Goal: Communication & Community: Answer question/provide support

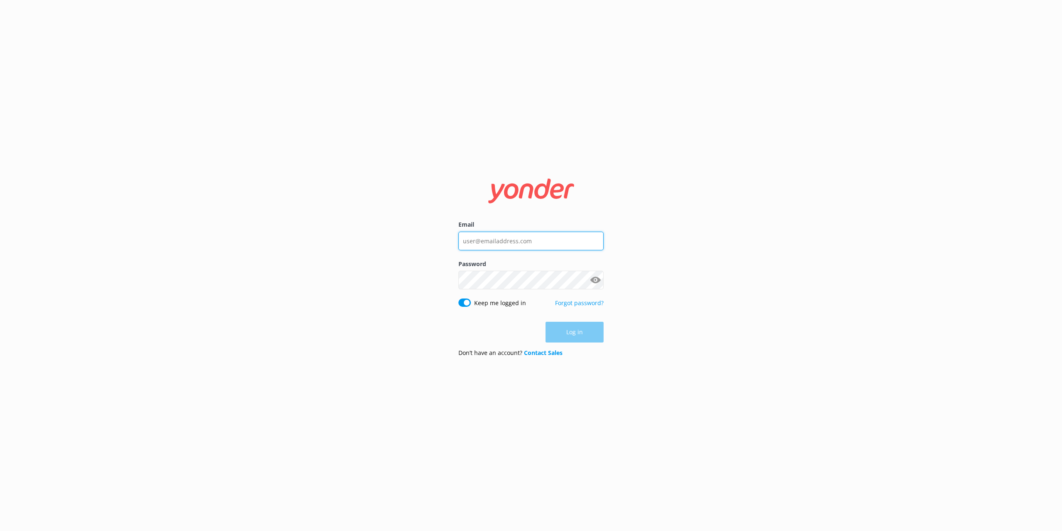
click at [482, 238] on input "Email" at bounding box center [531, 241] width 145 height 19
type input "[EMAIL_ADDRESS][DOMAIN_NAME]"
click at [571, 328] on button "Log in" at bounding box center [575, 332] width 58 height 21
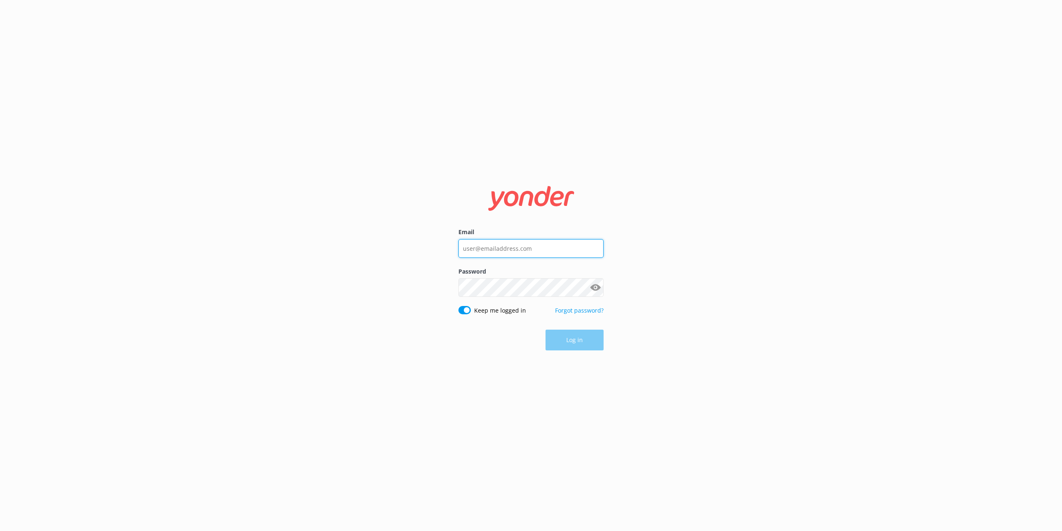
type input "[EMAIL_ADDRESS][DOMAIN_NAME]"
click at [572, 345] on div "Log in" at bounding box center [531, 340] width 145 height 21
click at [574, 350] on button "Log in" at bounding box center [575, 340] width 58 height 21
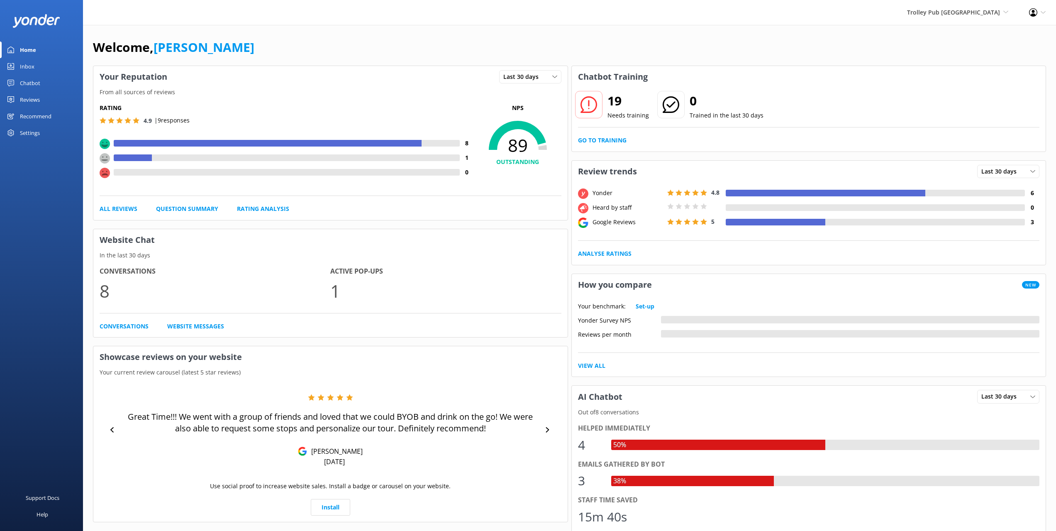
click at [611, 109] on h2 "19" at bounding box center [629, 101] width 42 height 20
click at [608, 139] on link "Go to Training" at bounding box center [602, 140] width 49 height 9
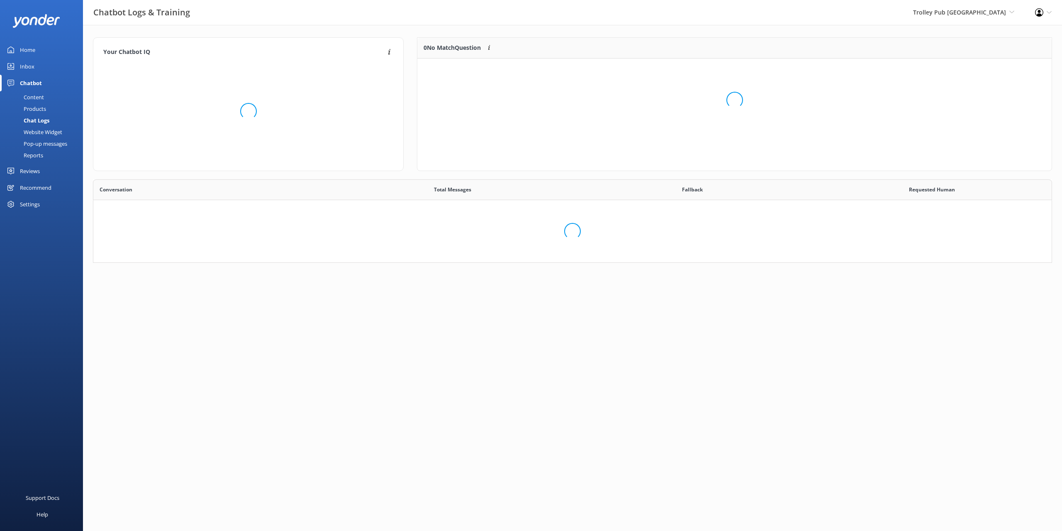
scroll to position [285, 952]
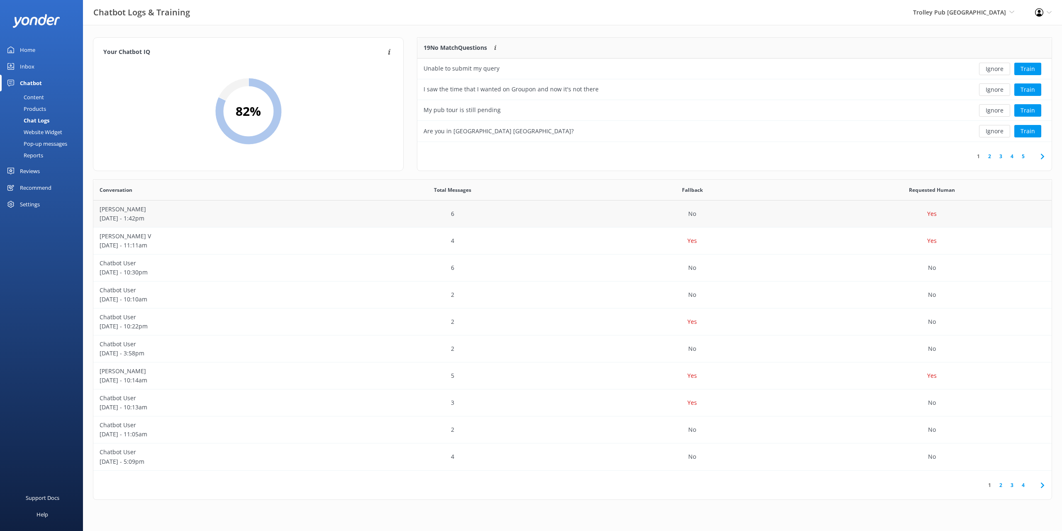
click at [537, 220] on div "6" at bounding box center [453, 213] width 240 height 27
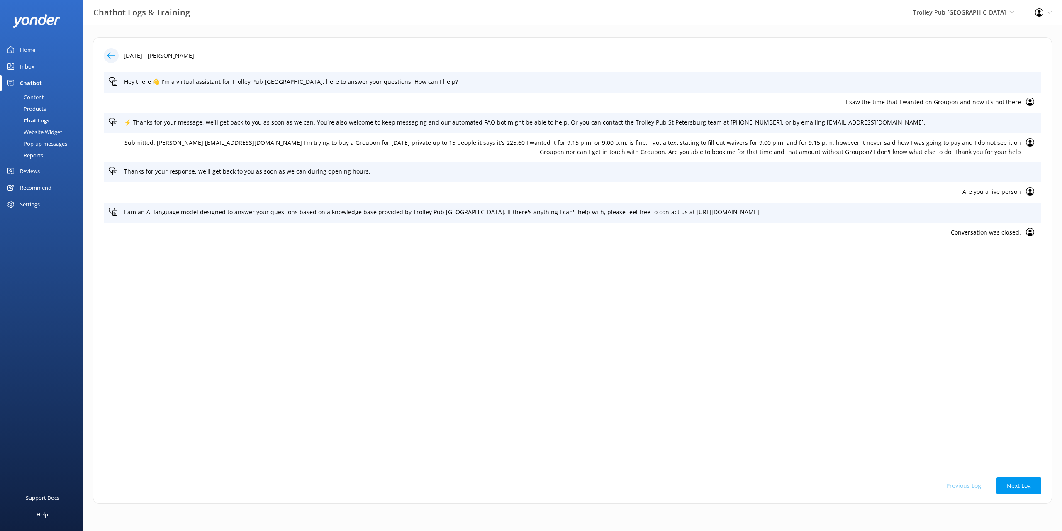
click at [113, 59] on icon at bounding box center [111, 55] width 8 height 8
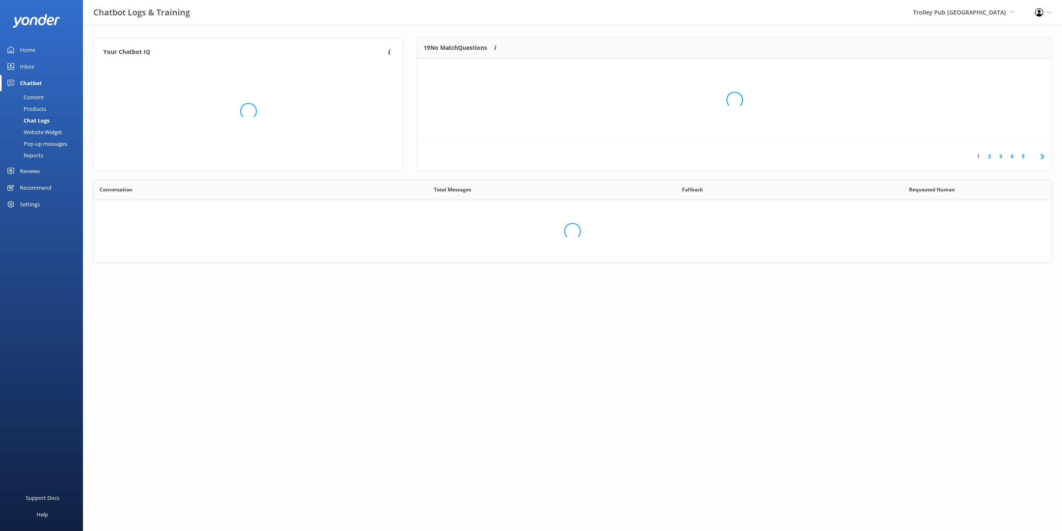
scroll to position [285, 952]
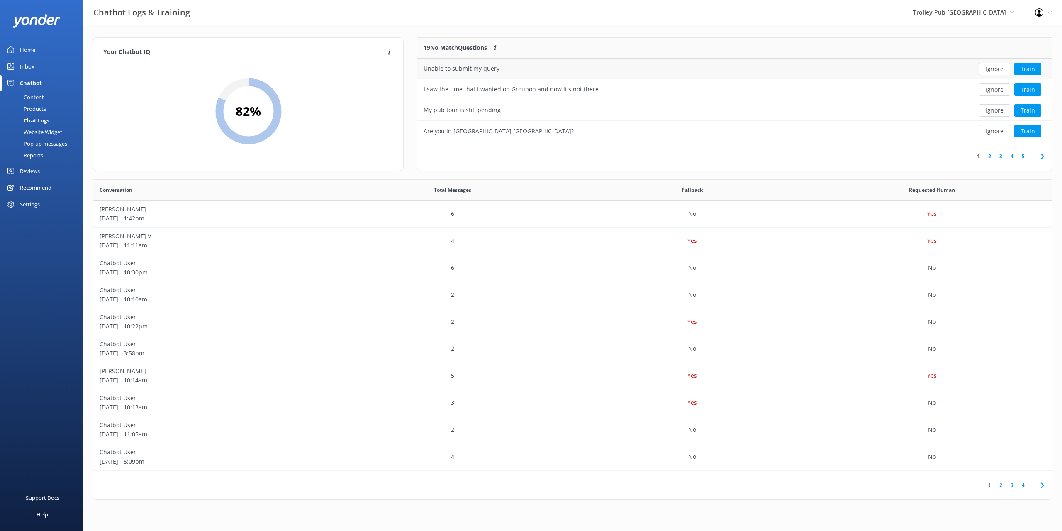
click at [466, 70] on div "Unable to submit my query" at bounding box center [462, 68] width 76 height 9
click at [1001, 90] on button "Ignore" at bounding box center [994, 89] width 31 height 12
click at [1025, 89] on button "Train" at bounding box center [1028, 89] width 27 height 12
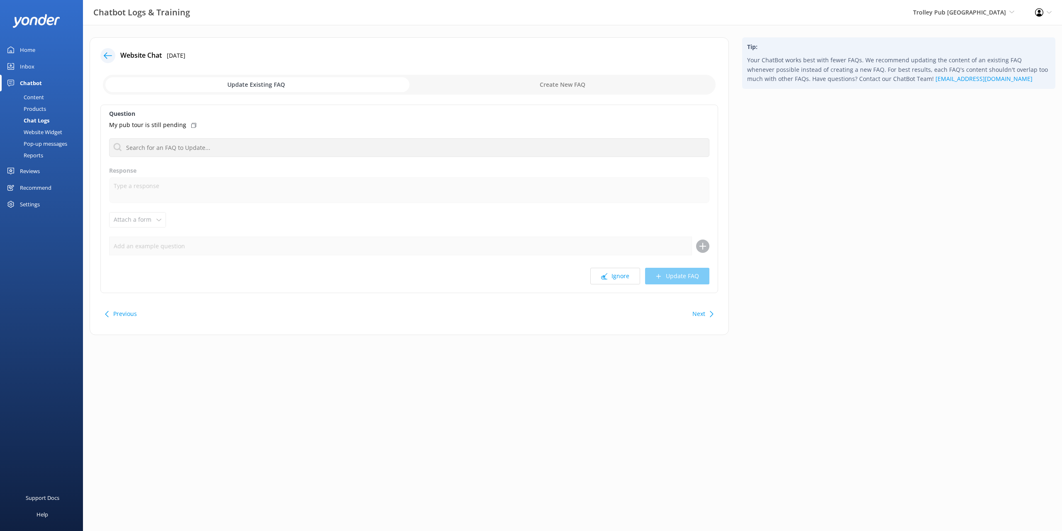
click at [191, 123] on icon at bounding box center [193, 125] width 5 height 5
click at [191, 125] on icon at bounding box center [193, 125] width 5 height 5
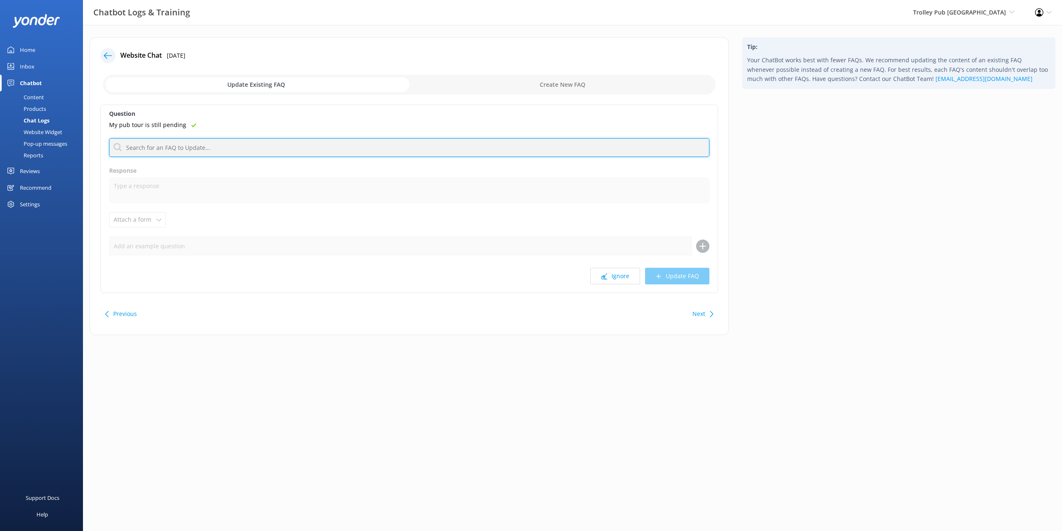
click at [139, 152] on input "text" at bounding box center [409, 147] width 601 height 19
click at [175, 147] on input "text" at bounding box center [409, 147] width 601 height 19
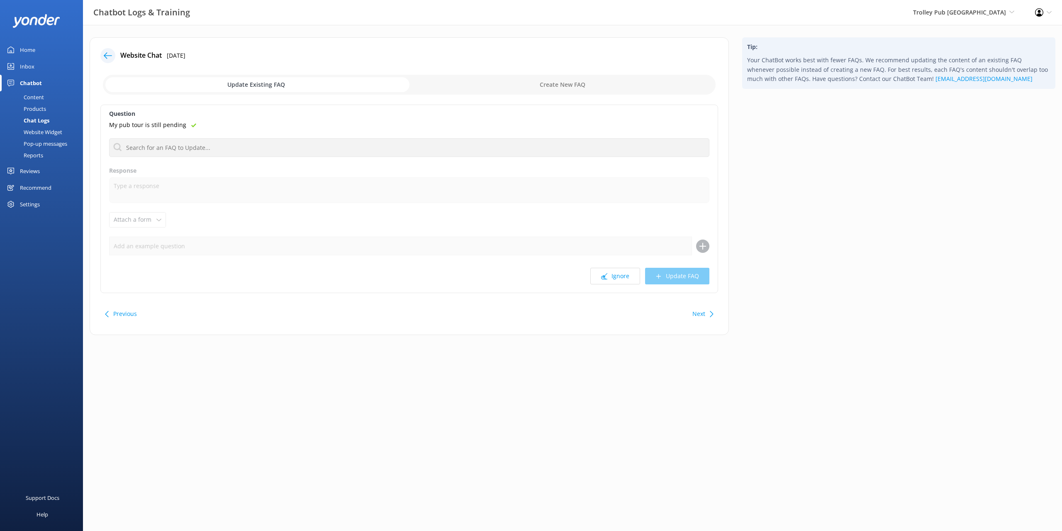
click at [681, 273] on div "Ignore Update FAQ" at bounding box center [409, 276] width 601 height 17
click at [568, 82] on input "checkbox" at bounding box center [409, 85] width 613 height 20
checkbox input "true"
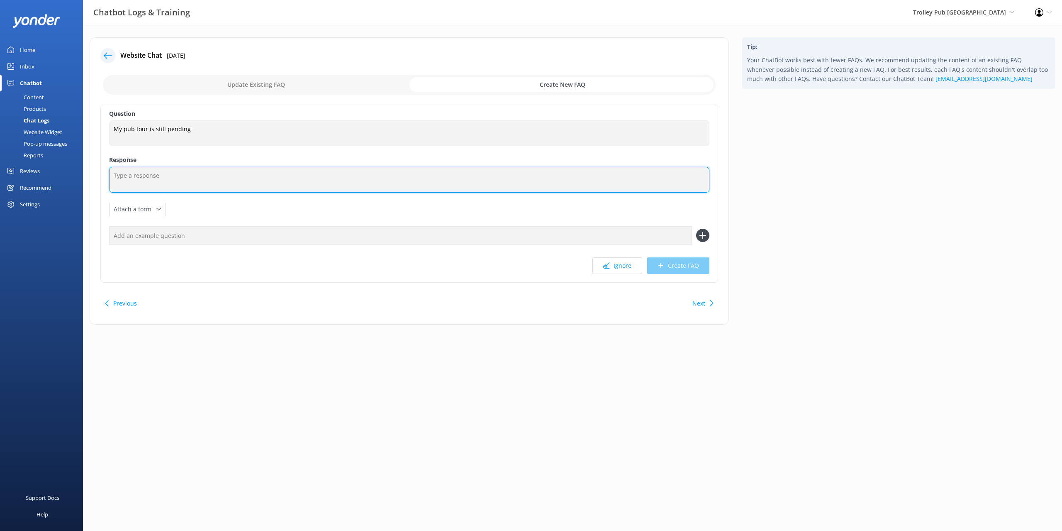
click at [124, 177] on textarea at bounding box center [409, 180] width 601 height 26
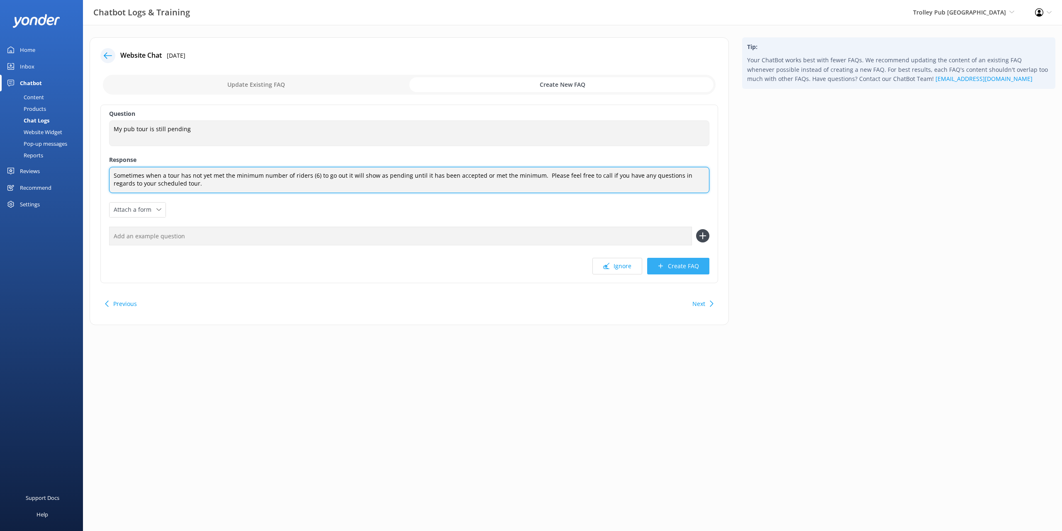
type textarea "Sometimes when a tour has not yet met the minimum number of riders (6) to go ou…"
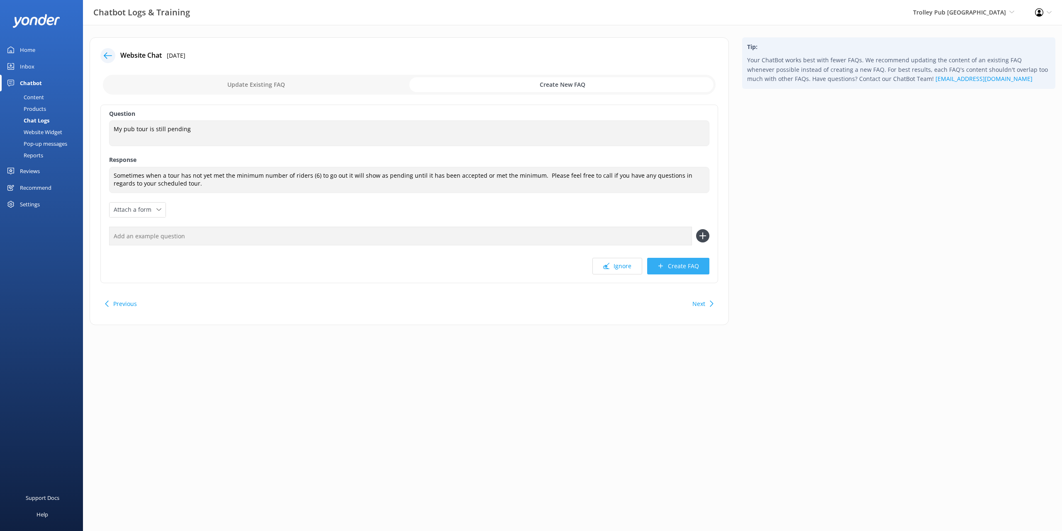
click at [680, 269] on button "Create FAQ" at bounding box center [678, 266] width 62 height 17
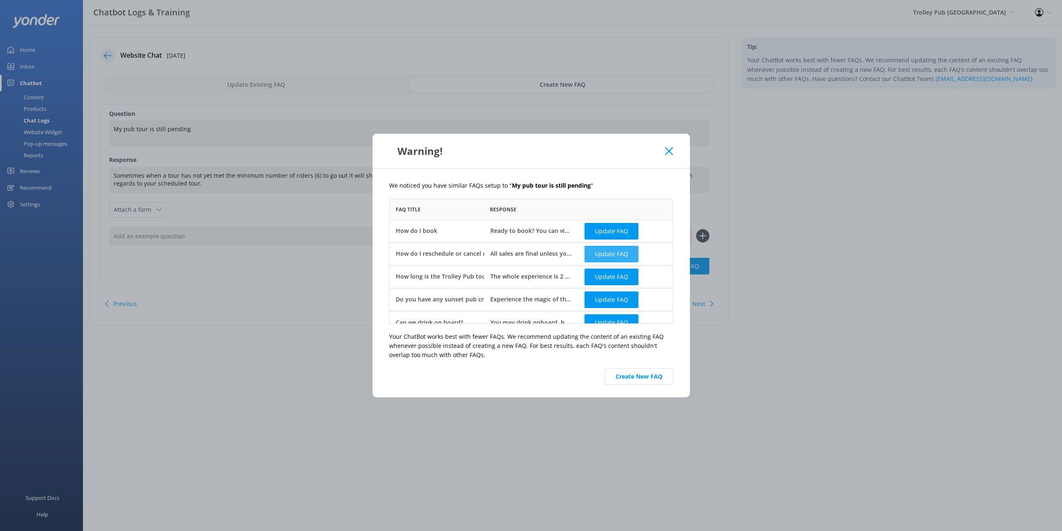
scroll to position [119, 278]
click at [630, 374] on button "Create New FAQ" at bounding box center [639, 376] width 68 height 17
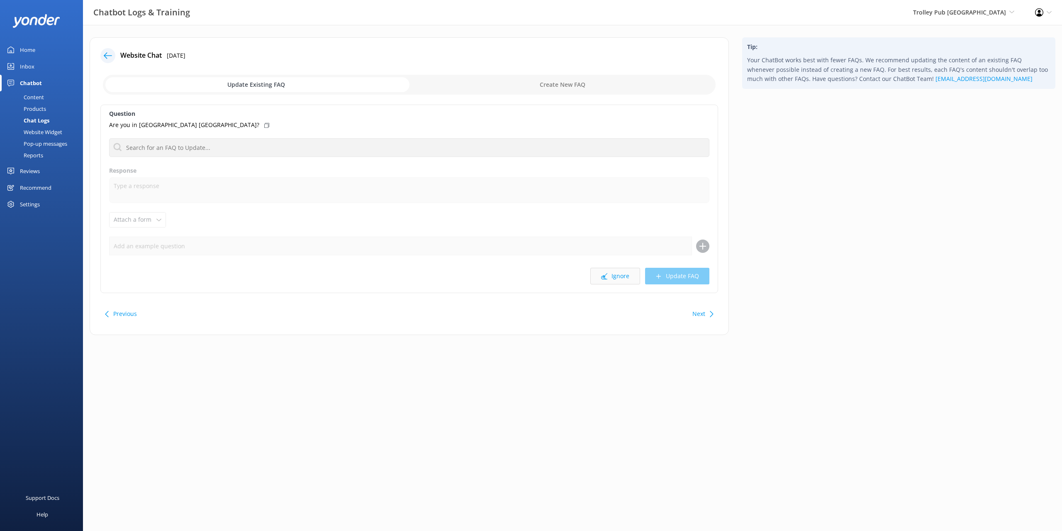
click at [606, 278] on use at bounding box center [604, 276] width 6 height 6
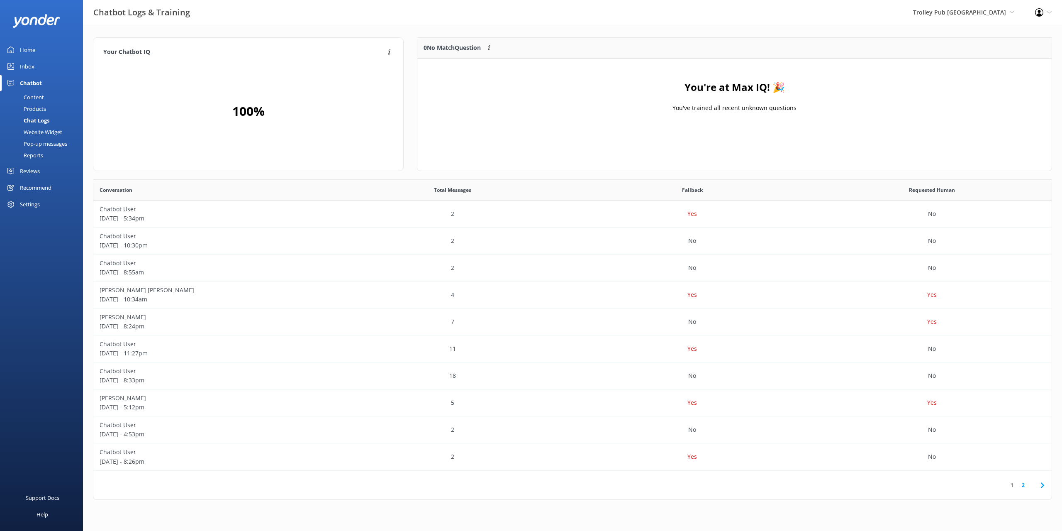
scroll to position [98, 628]
click at [26, 49] on div "Home" at bounding box center [27, 50] width 15 height 17
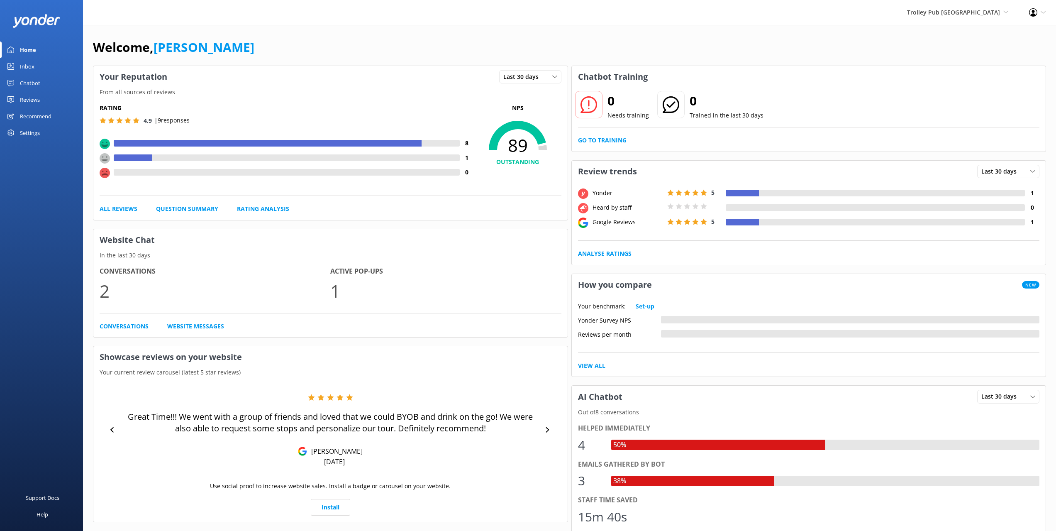
click at [613, 140] on link "Go to Training" at bounding box center [602, 140] width 49 height 9
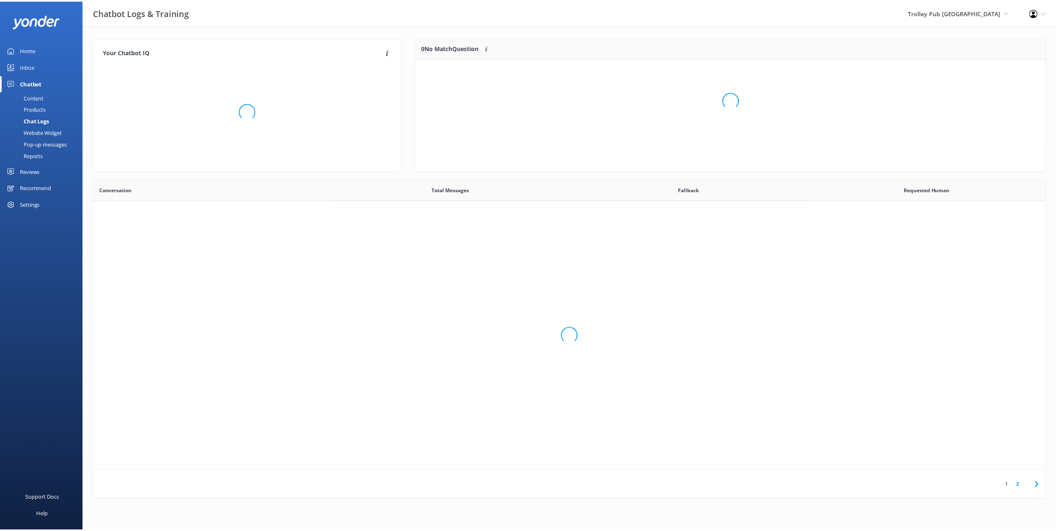
scroll to position [285, 952]
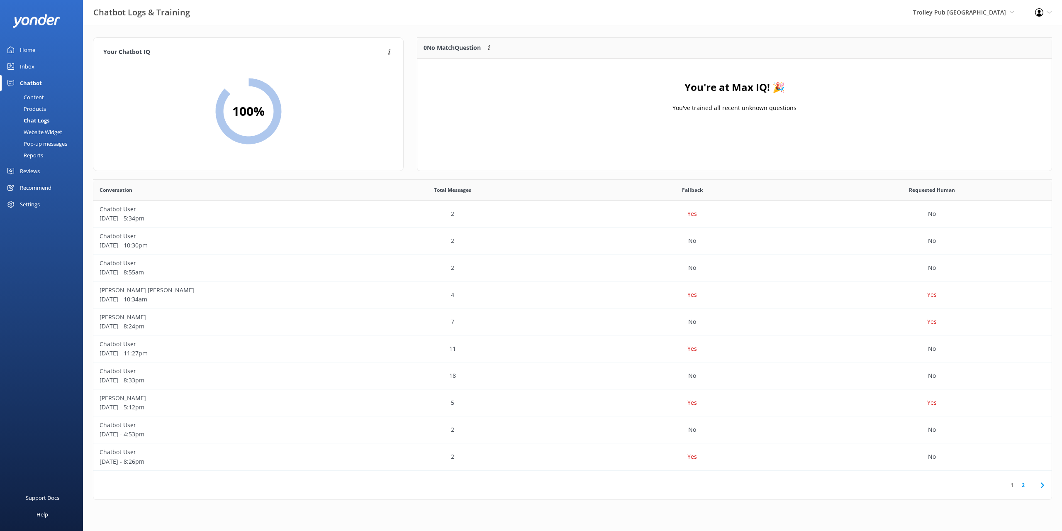
click at [24, 45] on div "Home" at bounding box center [27, 50] width 15 height 17
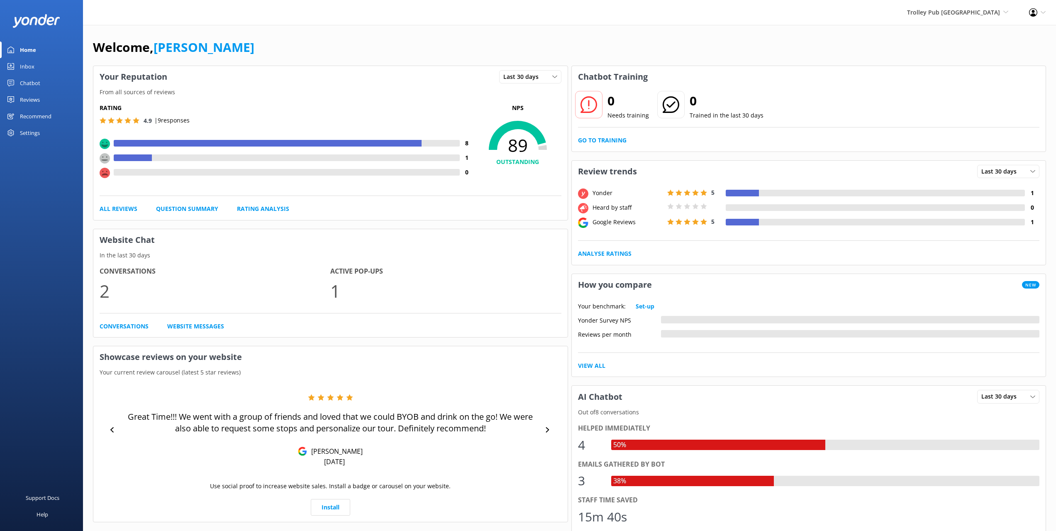
click at [31, 81] on div "Chatbot" at bounding box center [30, 83] width 20 height 17
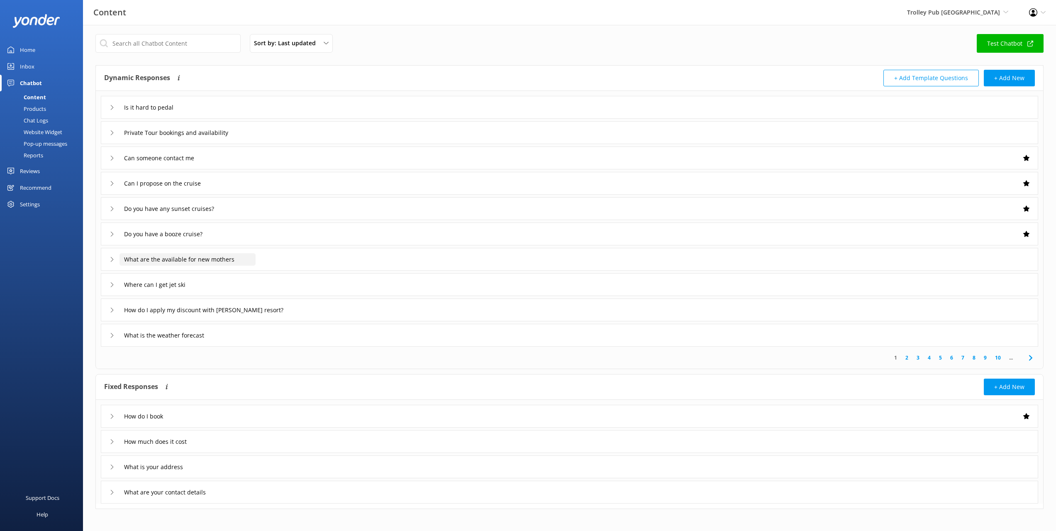
scroll to position [6, 0]
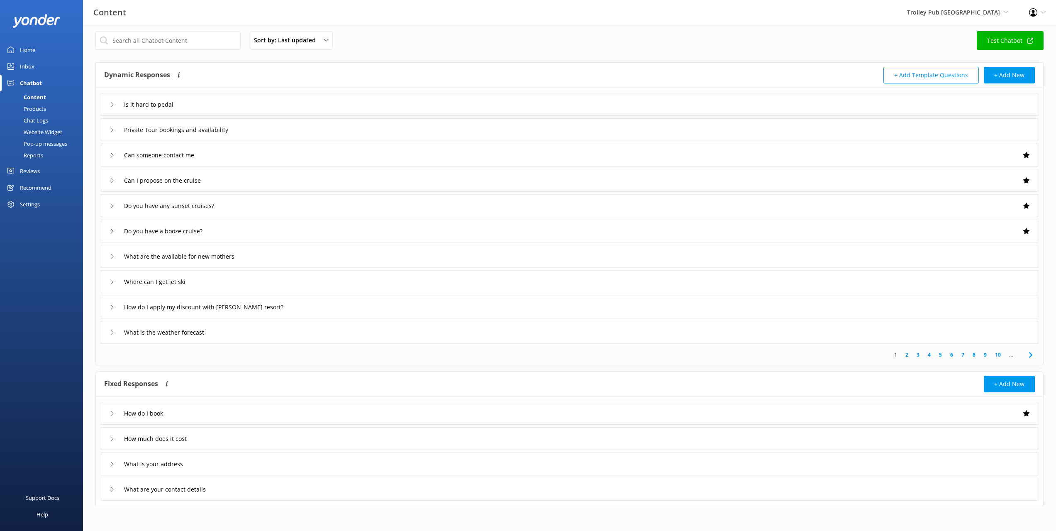
click at [26, 48] on div "Home" at bounding box center [27, 50] width 15 height 17
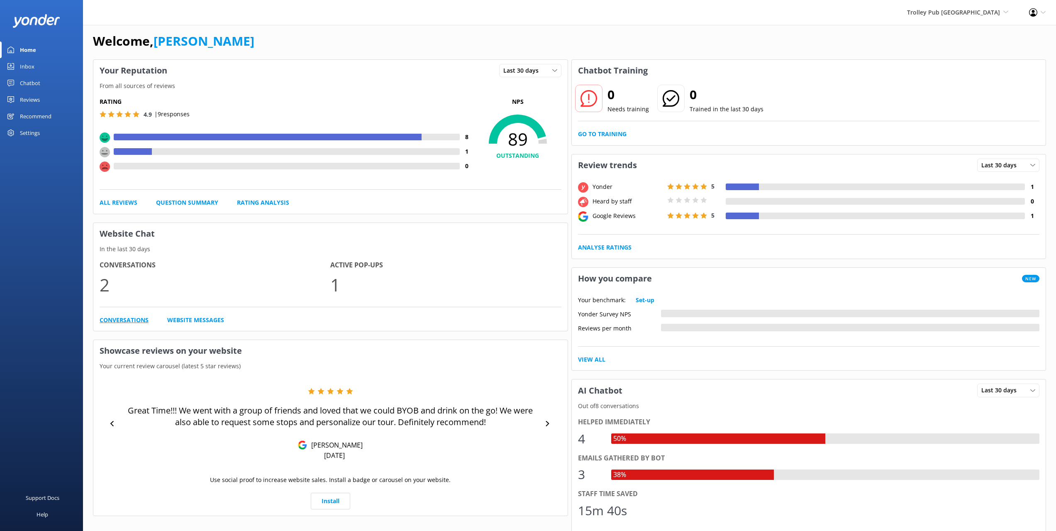
click at [130, 319] on link "Conversations" at bounding box center [124, 319] width 49 height 9
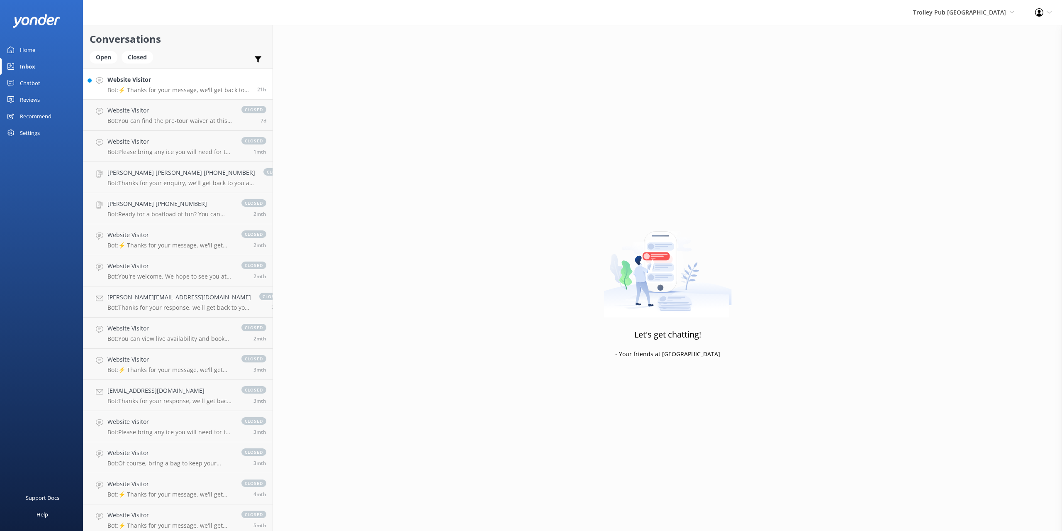
click at [147, 91] on p "Bot: ⚡ Thanks for your message, we'll get back to you as soon as we can. You're…" at bounding box center [179, 89] width 144 height 7
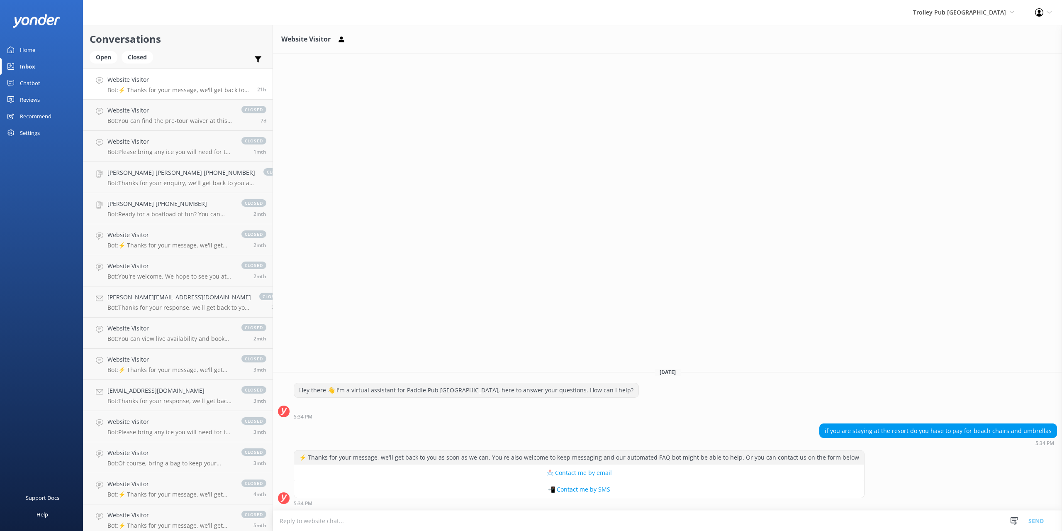
click at [34, 47] on div "Home" at bounding box center [27, 50] width 15 height 17
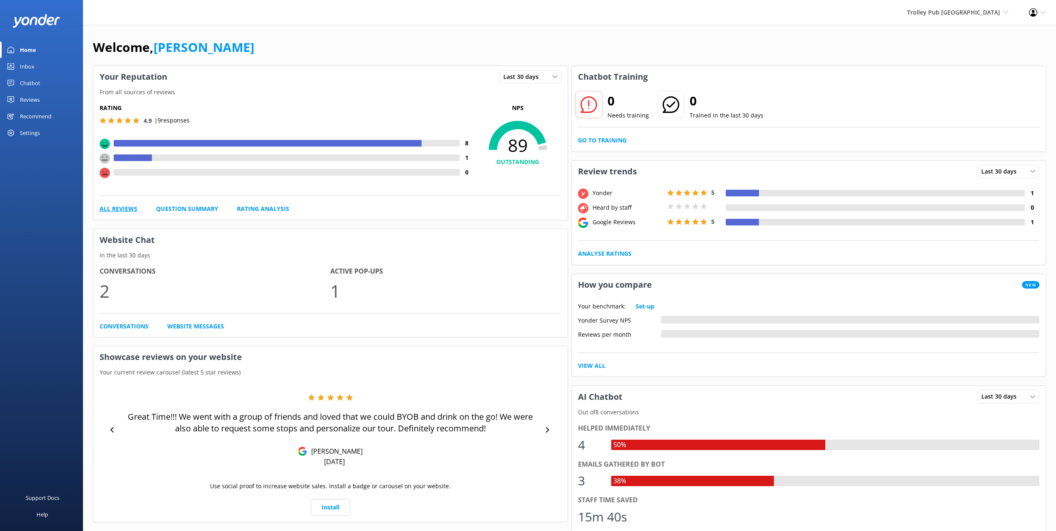
click at [114, 209] on link "All Reviews" at bounding box center [119, 208] width 38 height 9
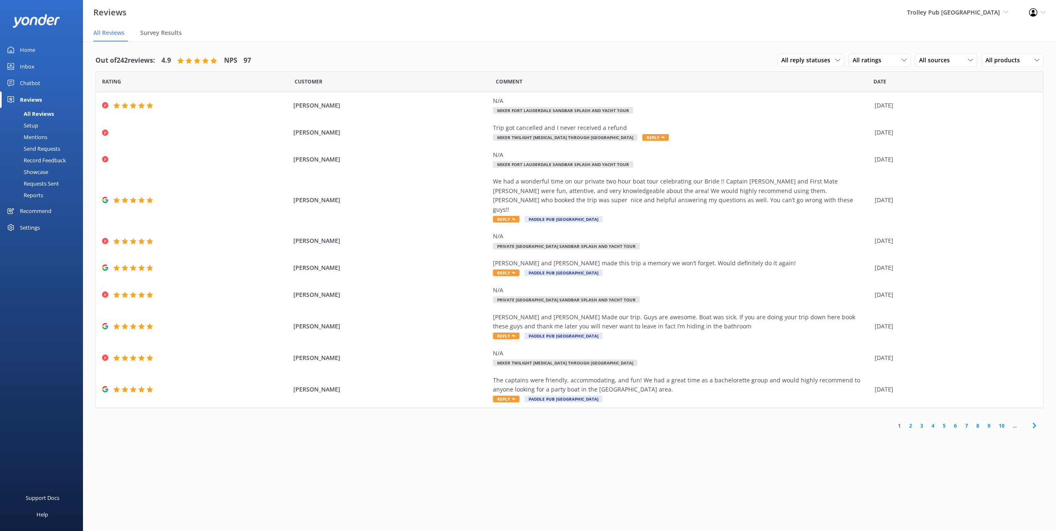
click at [32, 49] on div "Home" at bounding box center [27, 50] width 15 height 17
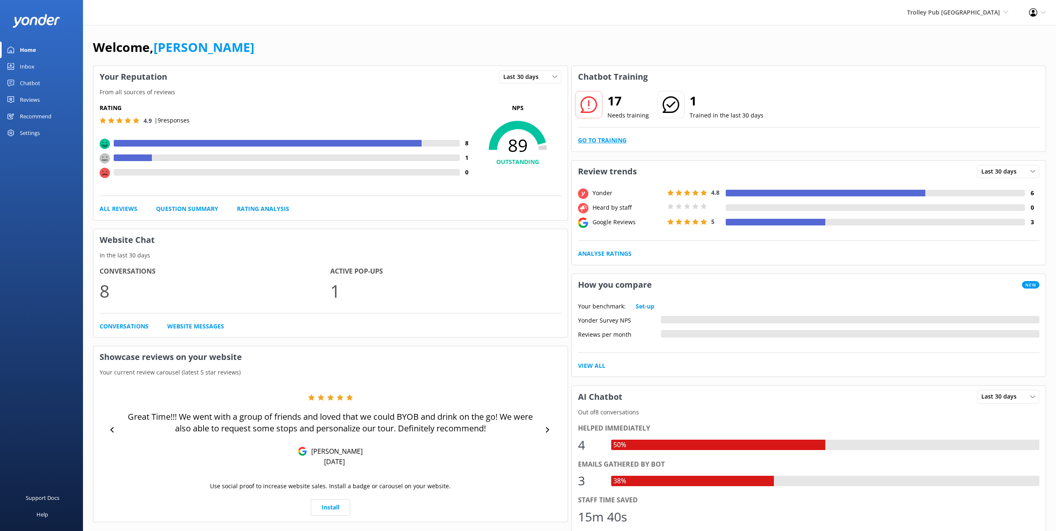
click at [598, 139] on link "Go to Training" at bounding box center [602, 140] width 49 height 9
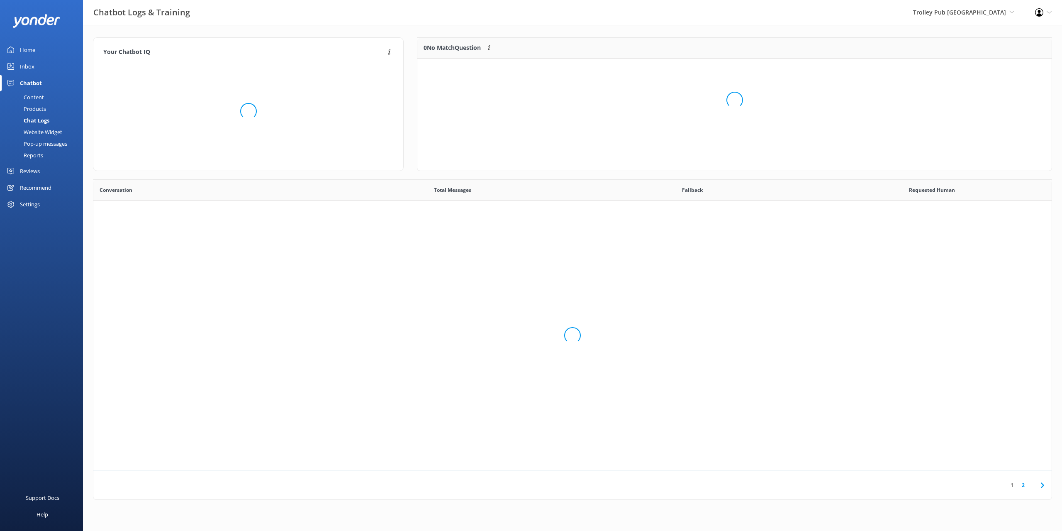
scroll to position [98, 628]
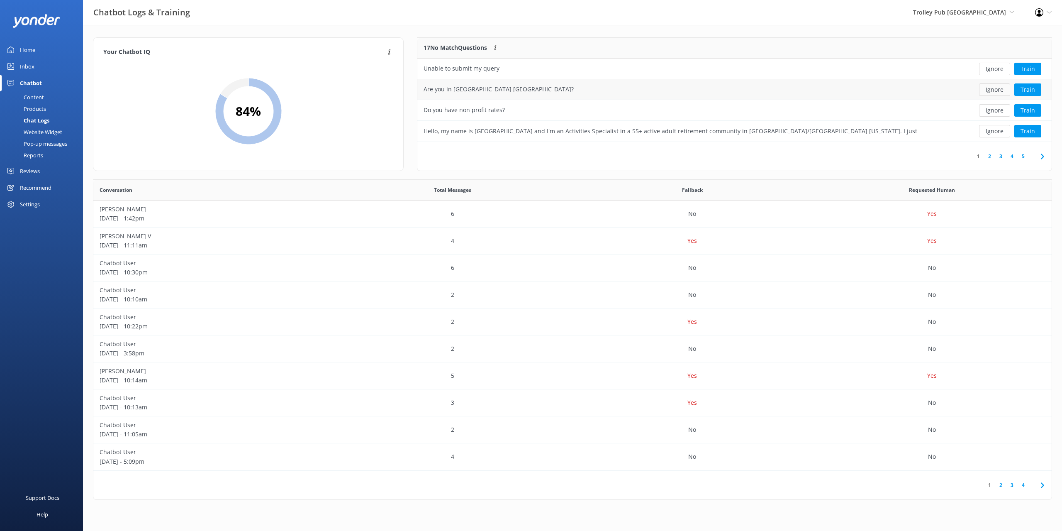
click at [988, 90] on button "Ignore" at bounding box center [994, 89] width 31 height 12
click at [997, 130] on button "Ignore" at bounding box center [994, 131] width 31 height 12
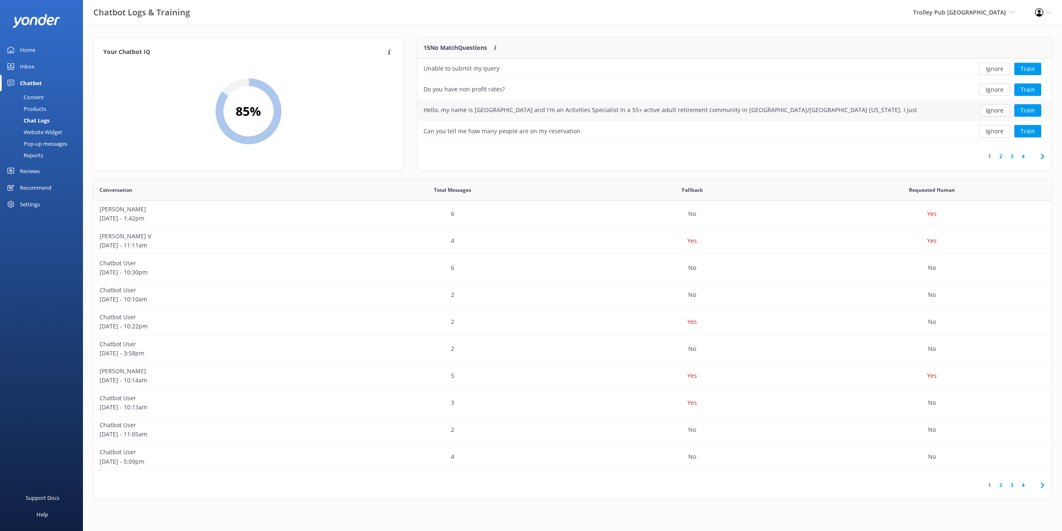
click at [1000, 113] on button "Ignore" at bounding box center [994, 110] width 31 height 12
click at [1031, 128] on button "Train" at bounding box center [1028, 131] width 27 height 12
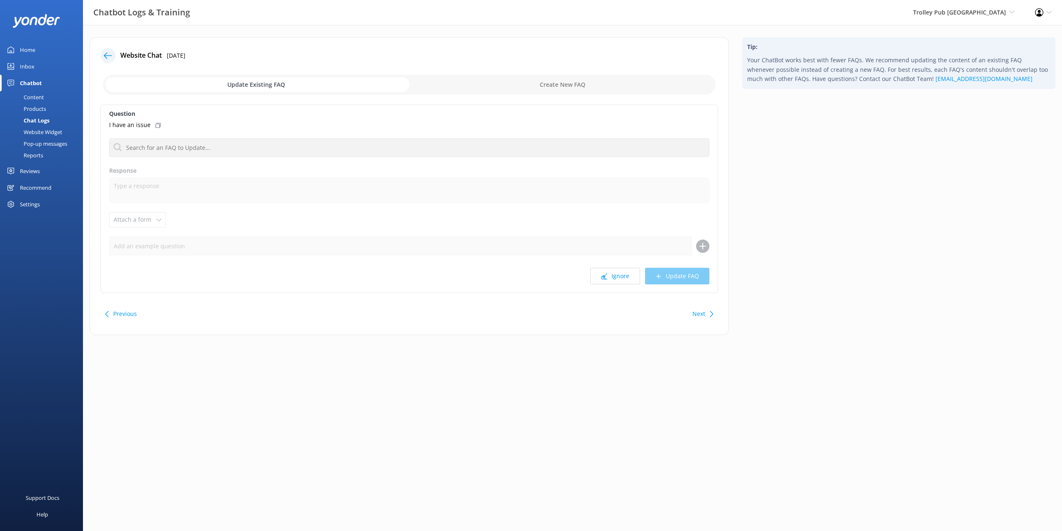
click at [549, 86] on input "checkbox" at bounding box center [409, 85] width 613 height 20
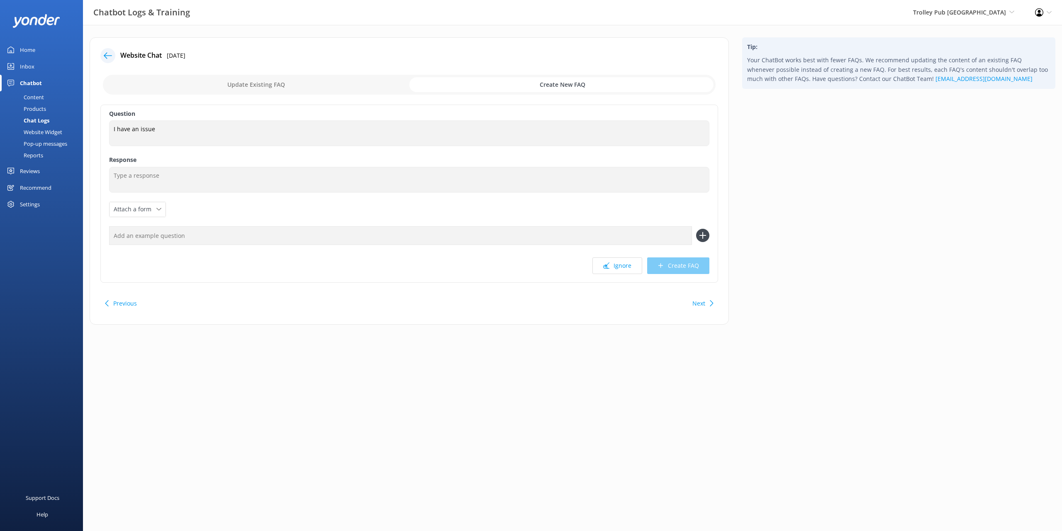
click at [566, 78] on input "checkbox" at bounding box center [409, 85] width 613 height 20
checkbox input "false"
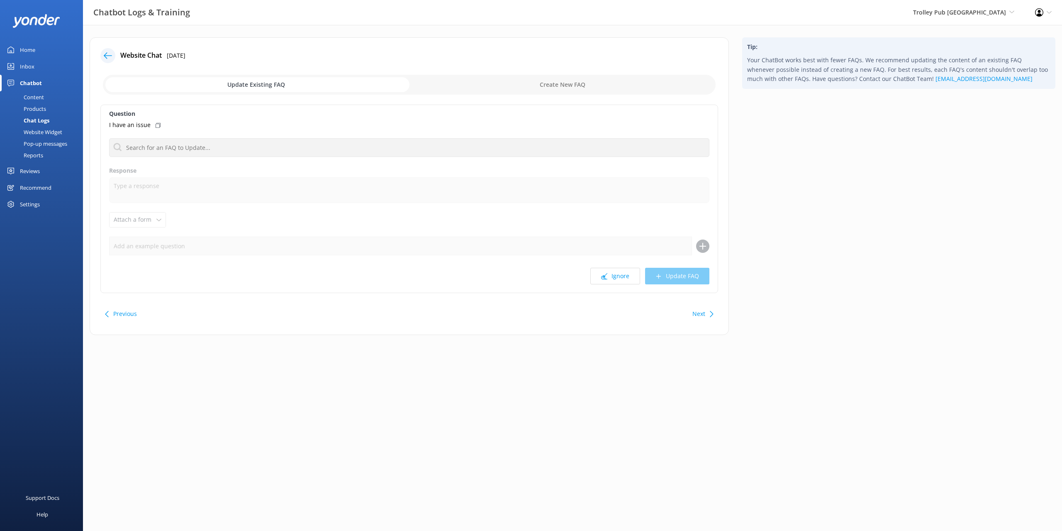
click at [108, 55] on icon at bounding box center [108, 55] width 8 height 8
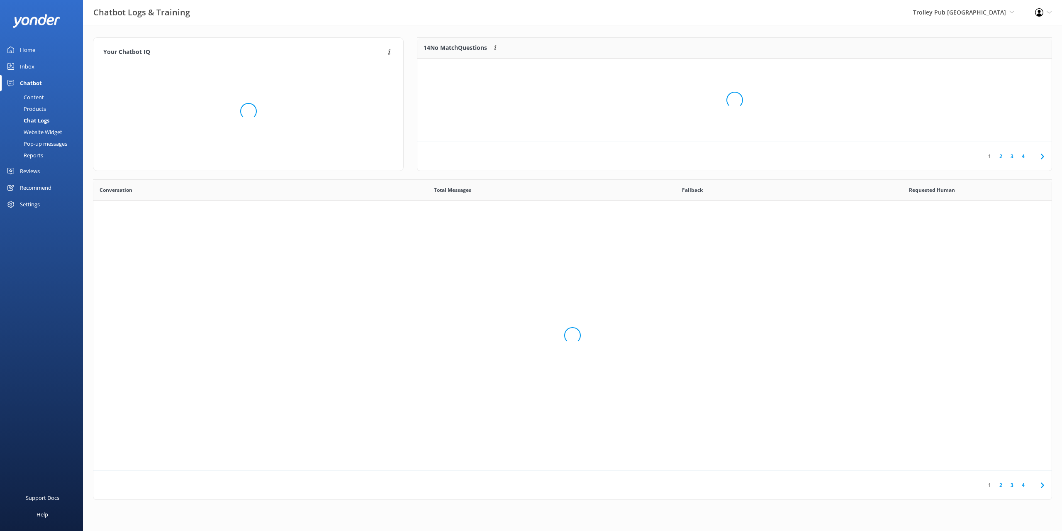
scroll to position [285, 952]
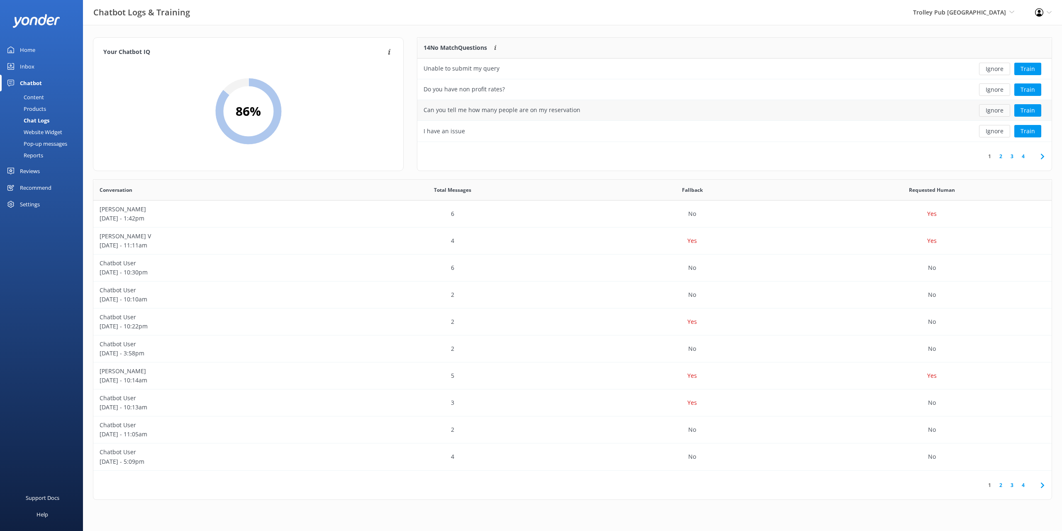
click at [999, 112] on button "Ignore" at bounding box center [994, 110] width 31 height 12
click at [1000, 111] on button "Ignore" at bounding box center [994, 110] width 31 height 12
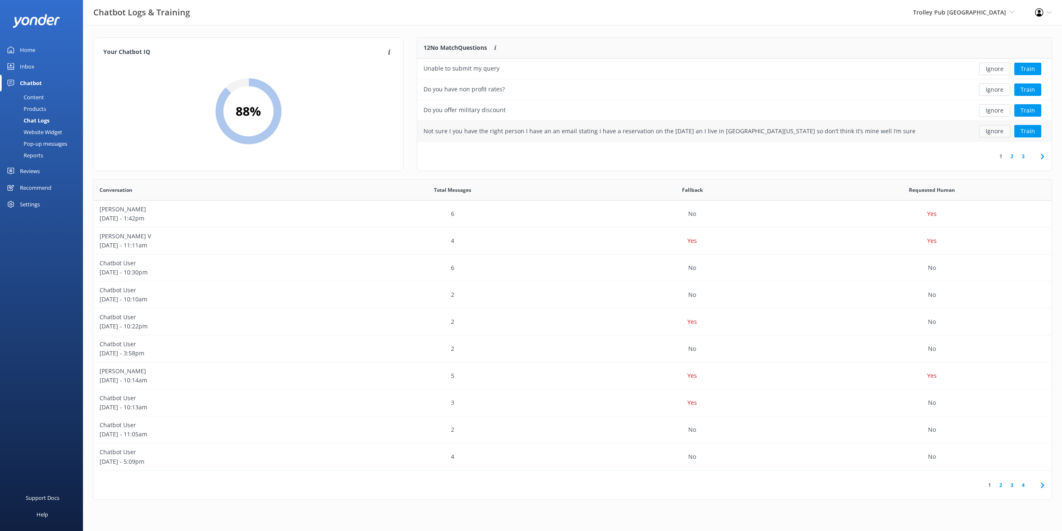
click at [998, 129] on button "Ignore" at bounding box center [994, 131] width 31 height 12
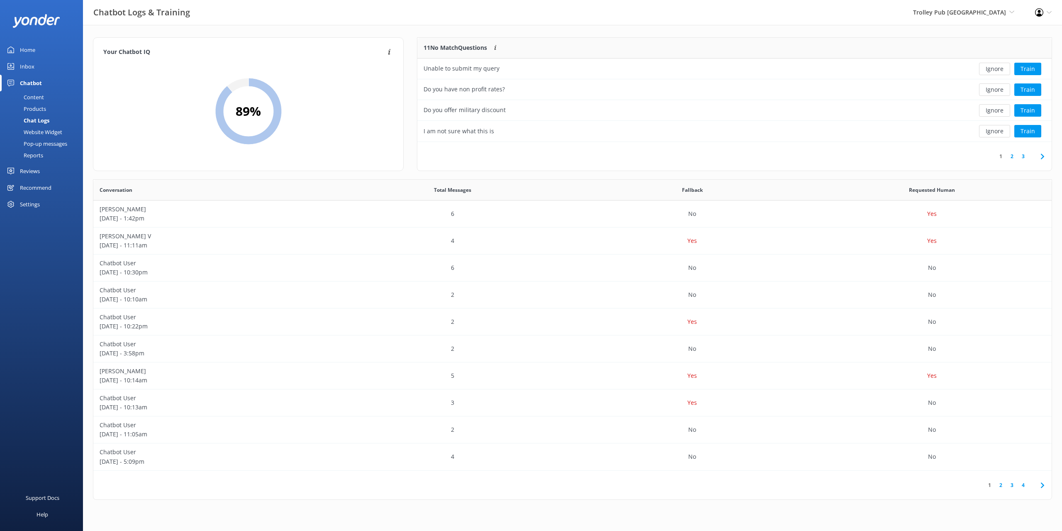
click at [1040, 155] on icon at bounding box center [1043, 156] width 10 height 10
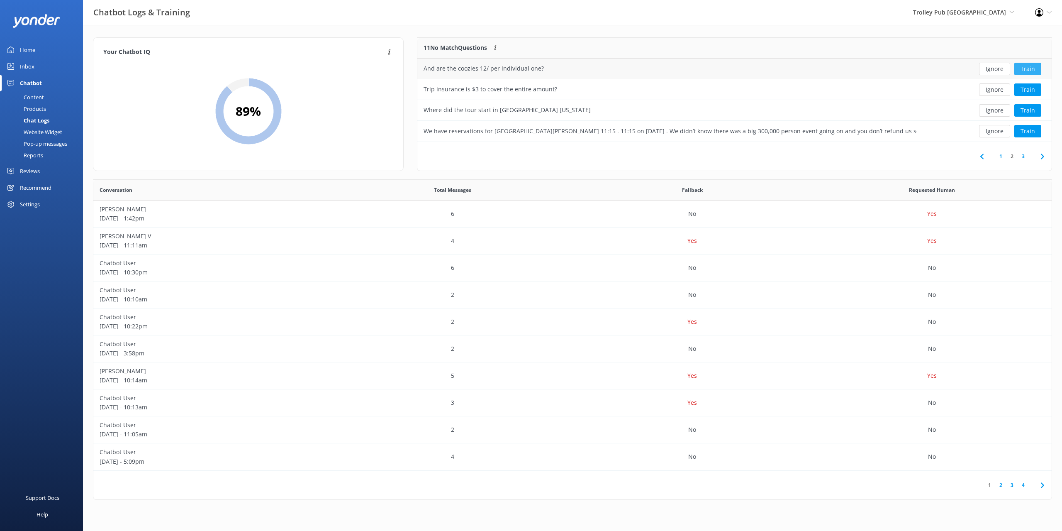
click at [1027, 70] on button "Train" at bounding box center [1028, 69] width 27 height 12
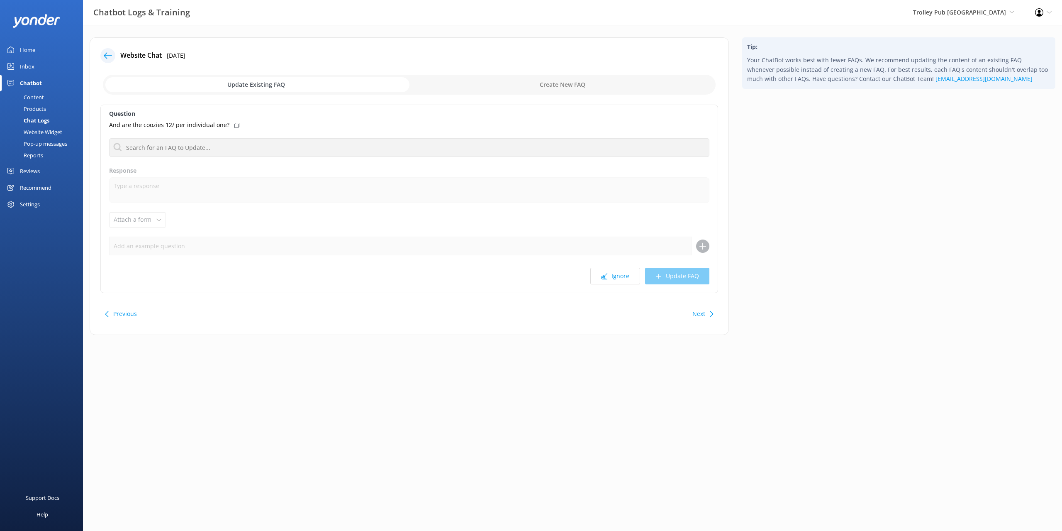
click at [565, 83] on input "checkbox" at bounding box center [409, 85] width 613 height 20
checkbox input "true"
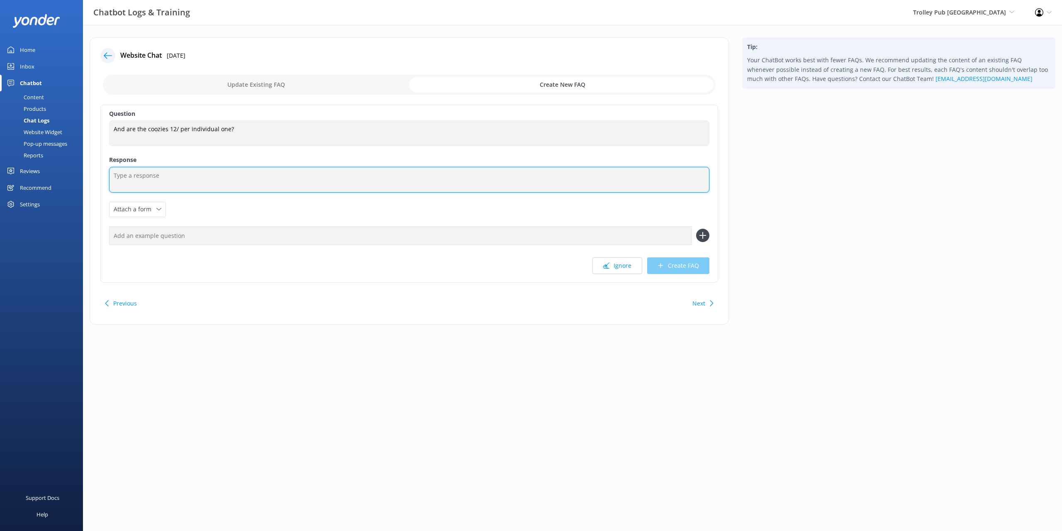
click at [145, 179] on textarea at bounding box center [409, 180] width 601 height 26
drag, startPoint x: 159, startPoint y: 176, endPoint x: 201, endPoint y: 171, distance: 41.8
click at [201, 171] on textarea "No sorry the coozies are" at bounding box center [409, 180] width 601 height 26
click at [122, 174] on textarea "No sorry the coozies are priced per individual one." at bounding box center [409, 180] width 601 height 26
type textarea "No, sorry the coozies are priced per individual one."
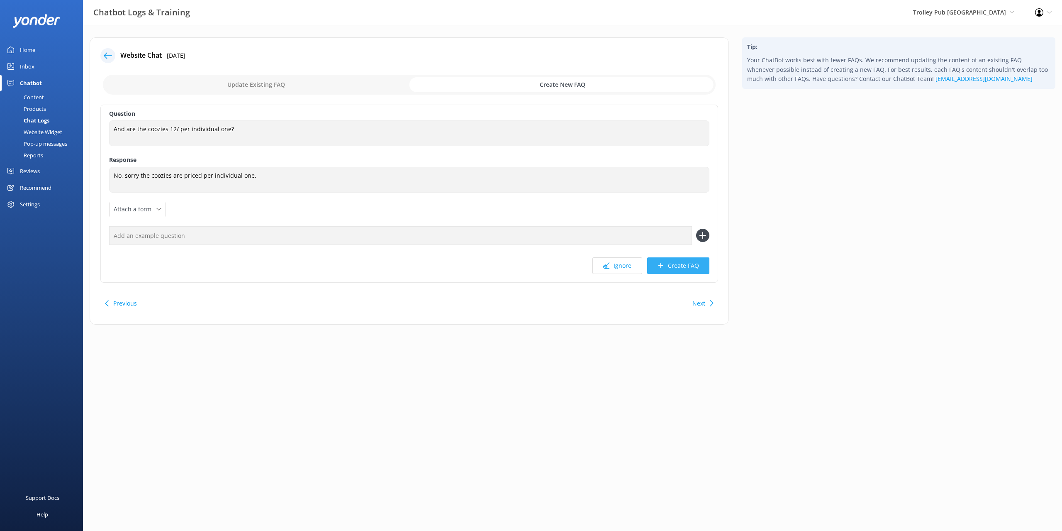
click at [685, 267] on button "Create FAQ" at bounding box center [678, 265] width 62 height 17
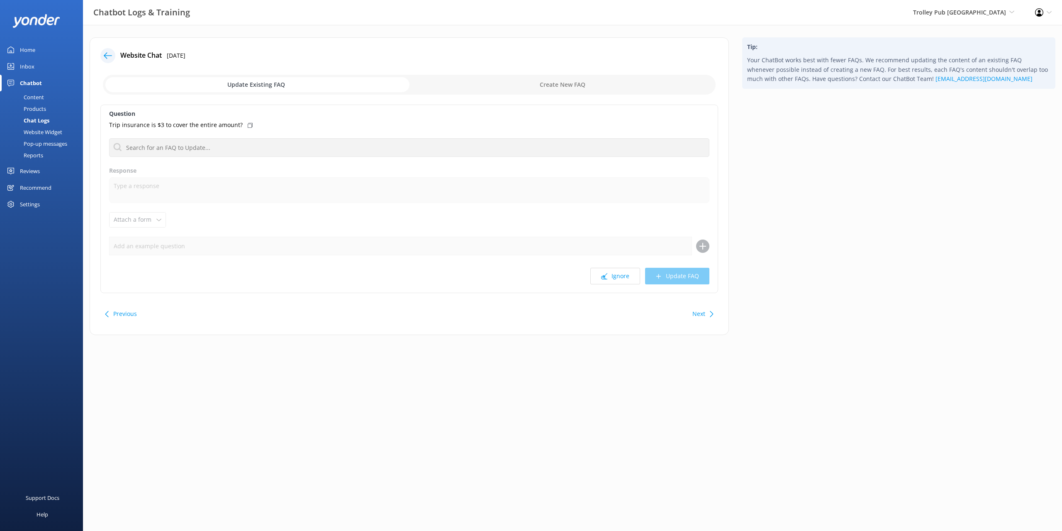
click at [34, 51] on div "Home" at bounding box center [27, 50] width 15 height 17
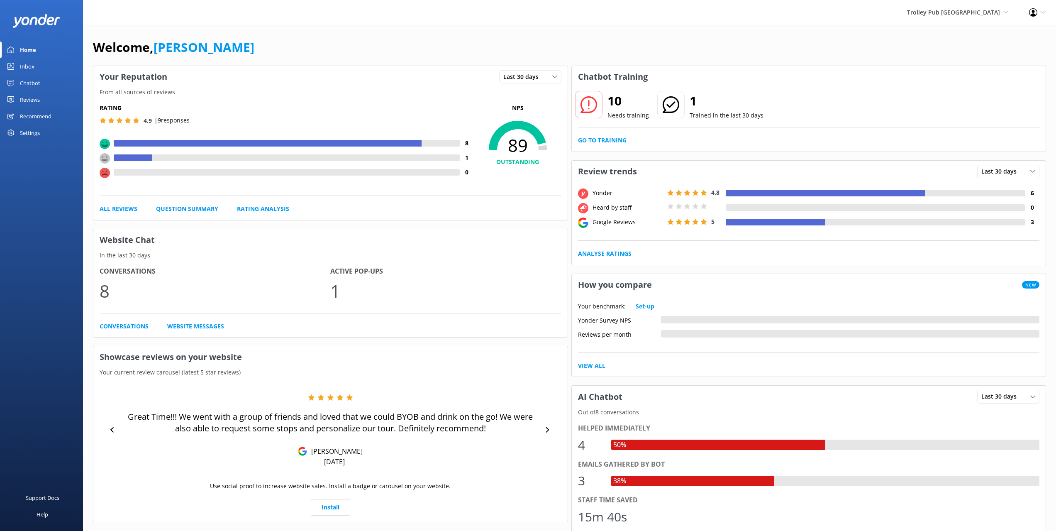
click at [593, 141] on link "Go to Training" at bounding box center [602, 140] width 49 height 9
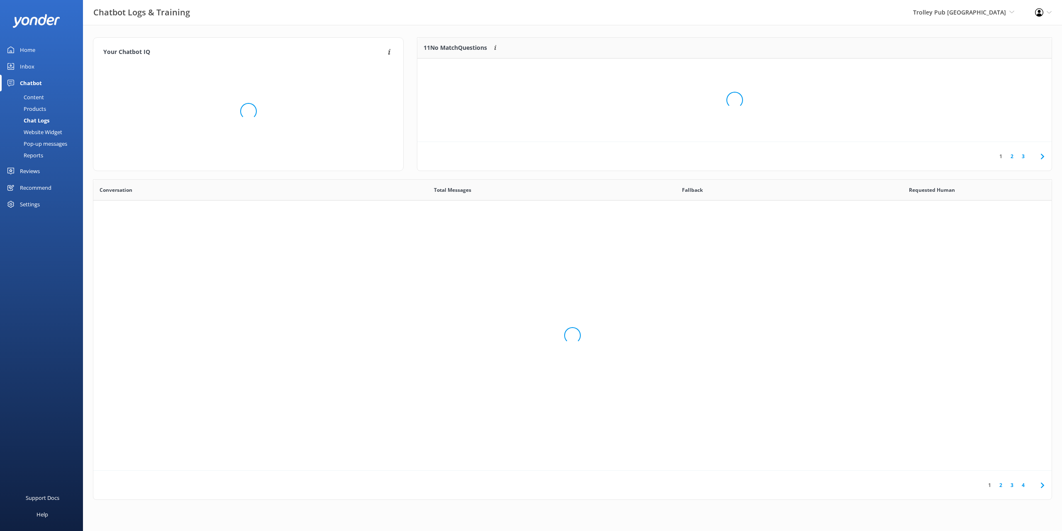
scroll to position [285, 952]
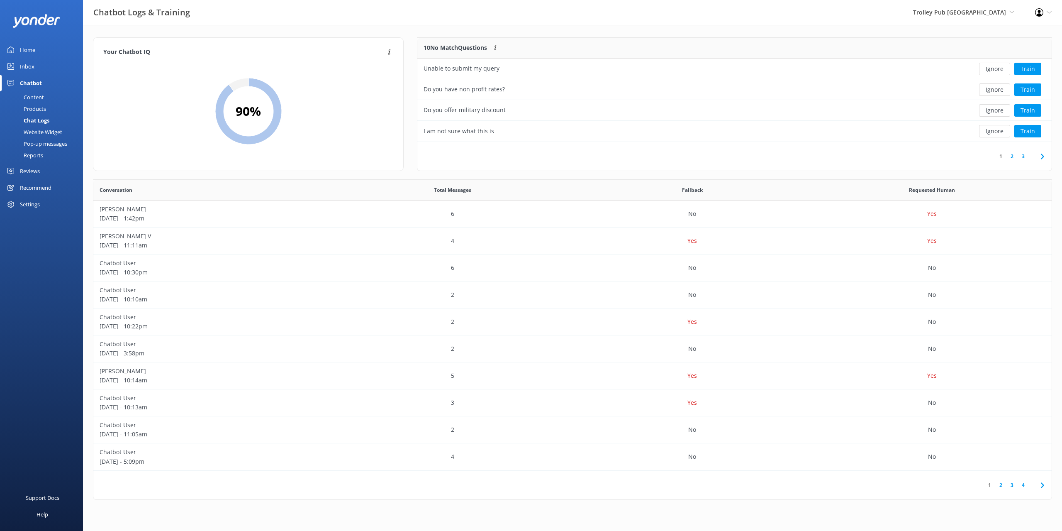
click at [1013, 157] on link "2" at bounding box center [1012, 156] width 11 height 8
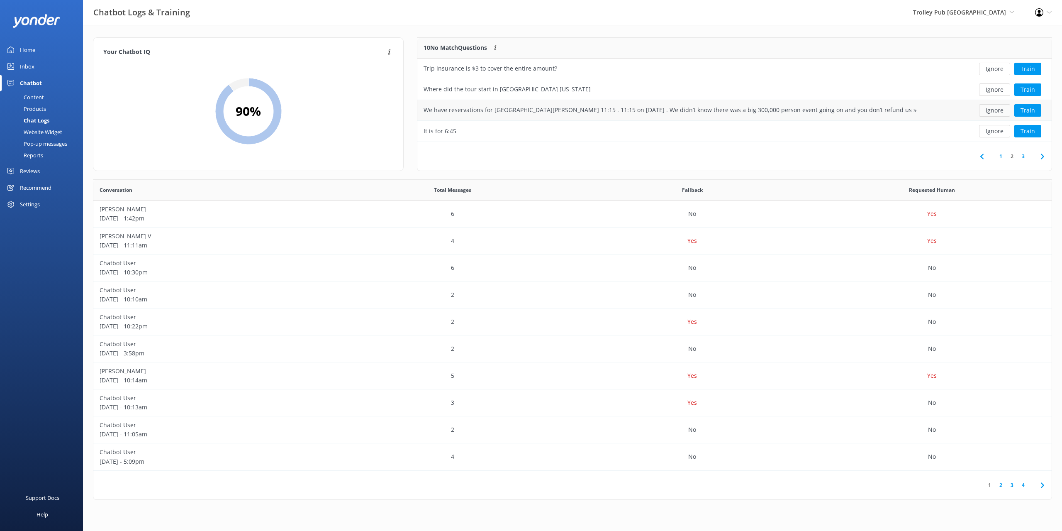
click at [995, 112] on button "Ignore" at bounding box center [994, 110] width 31 height 12
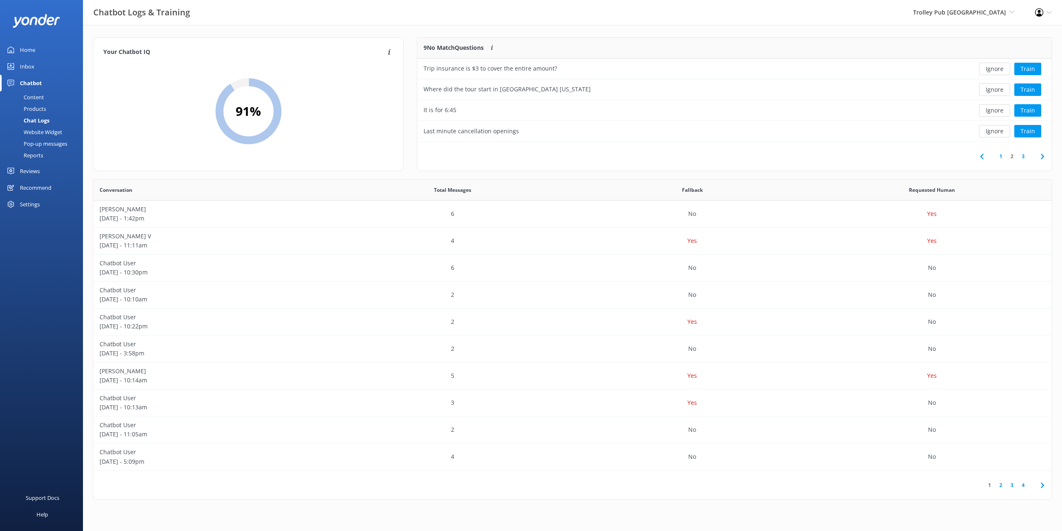
click at [1025, 157] on link "3" at bounding box center [1023, 156] width 11 height 8
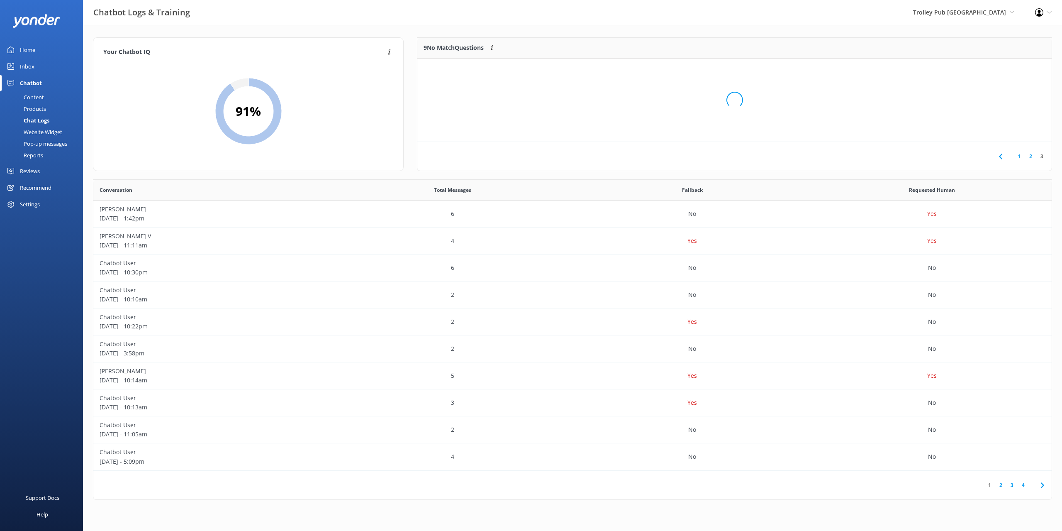
scroll to position [36, 628]
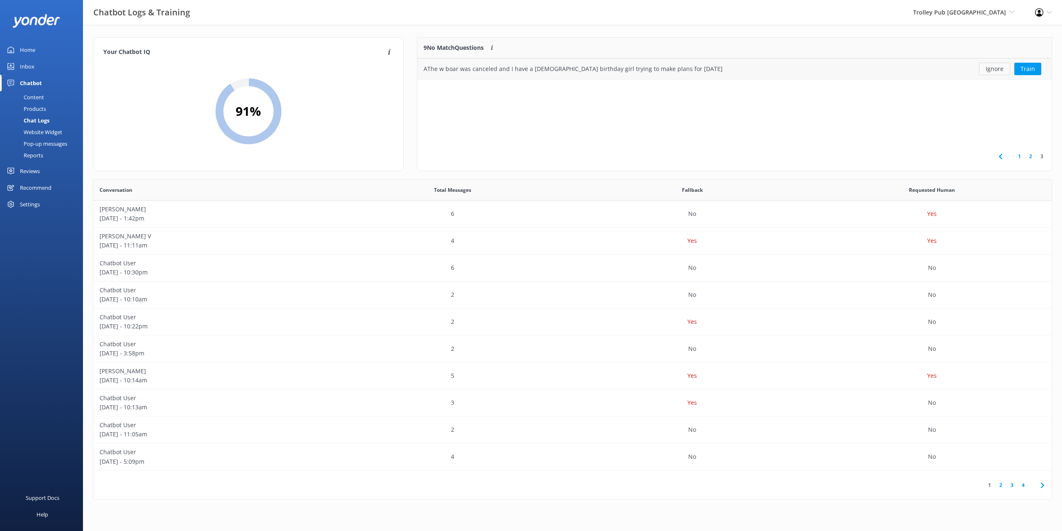
click at [996, 70] on button "Ignore" at bounding box center [994, 69] width 31 height 12
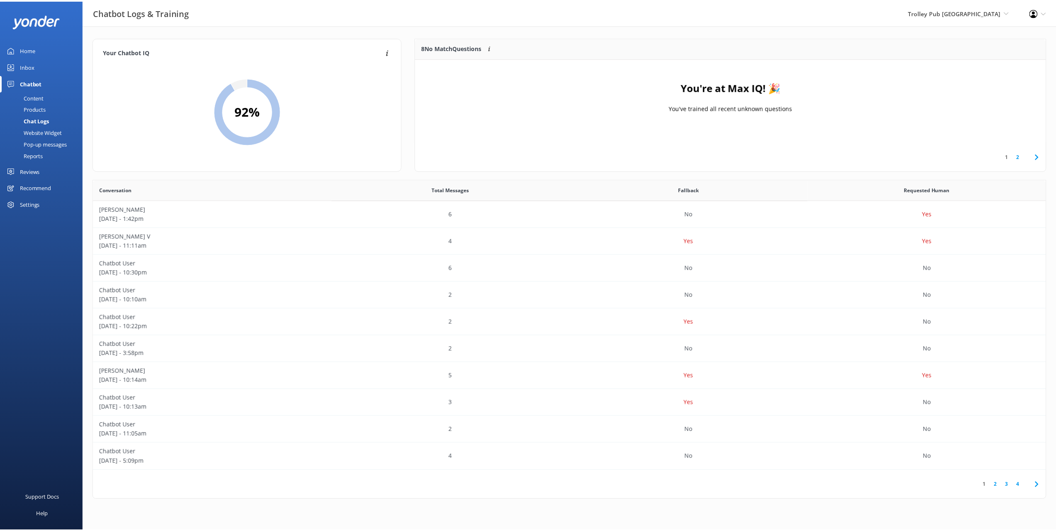
scroll to position [98, 628]
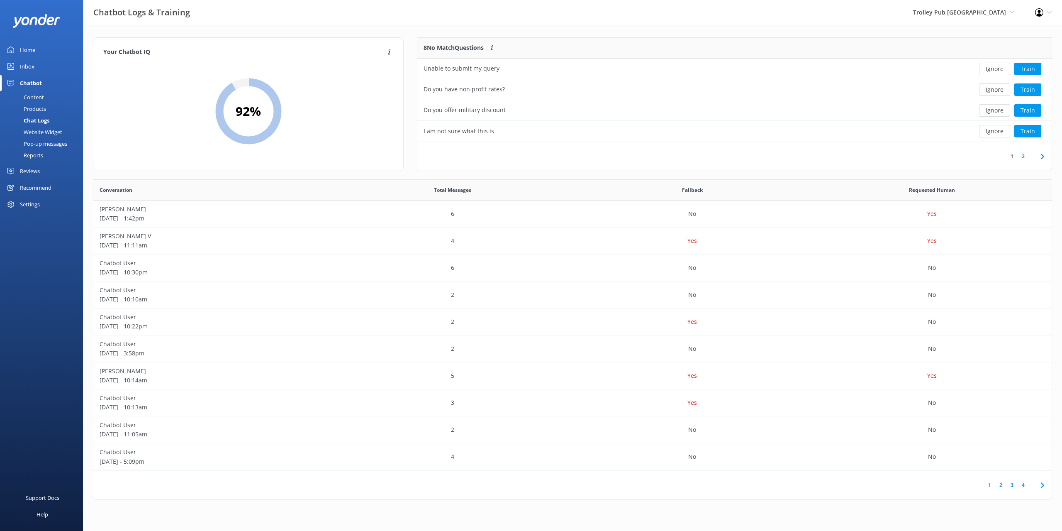
click at [30, 50] on div "Home" at bounding box center [27, 50] width 15 height 17
